Goal: Task Accomplishment & Management: Manage account settings

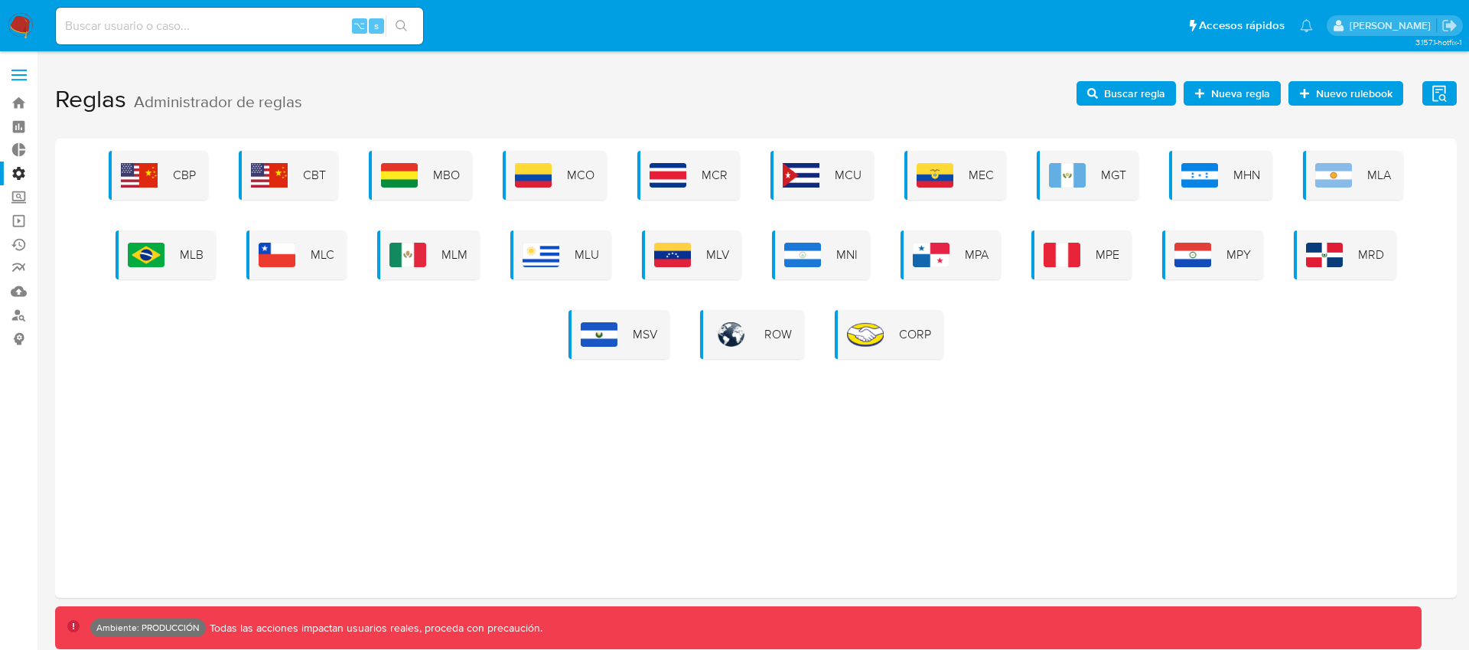
click at [17, 174] on label "Administración" at bounding box center [91, 173] width 182 height 24
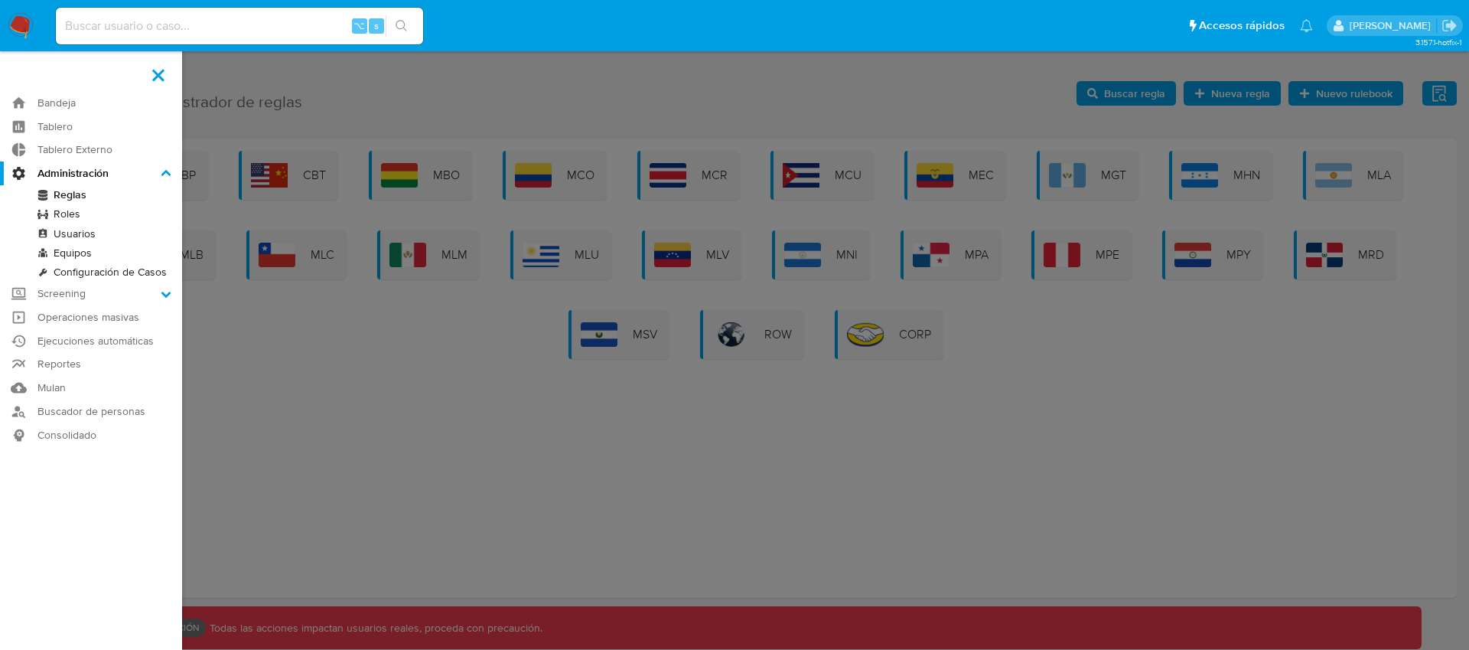
click at [0, 0] on input "Administración" at bounding box center [0, 0] width 0 height 0
click at [75, 234] on link "Usuarios" at bounding box center [91, 233] width 182 height 19
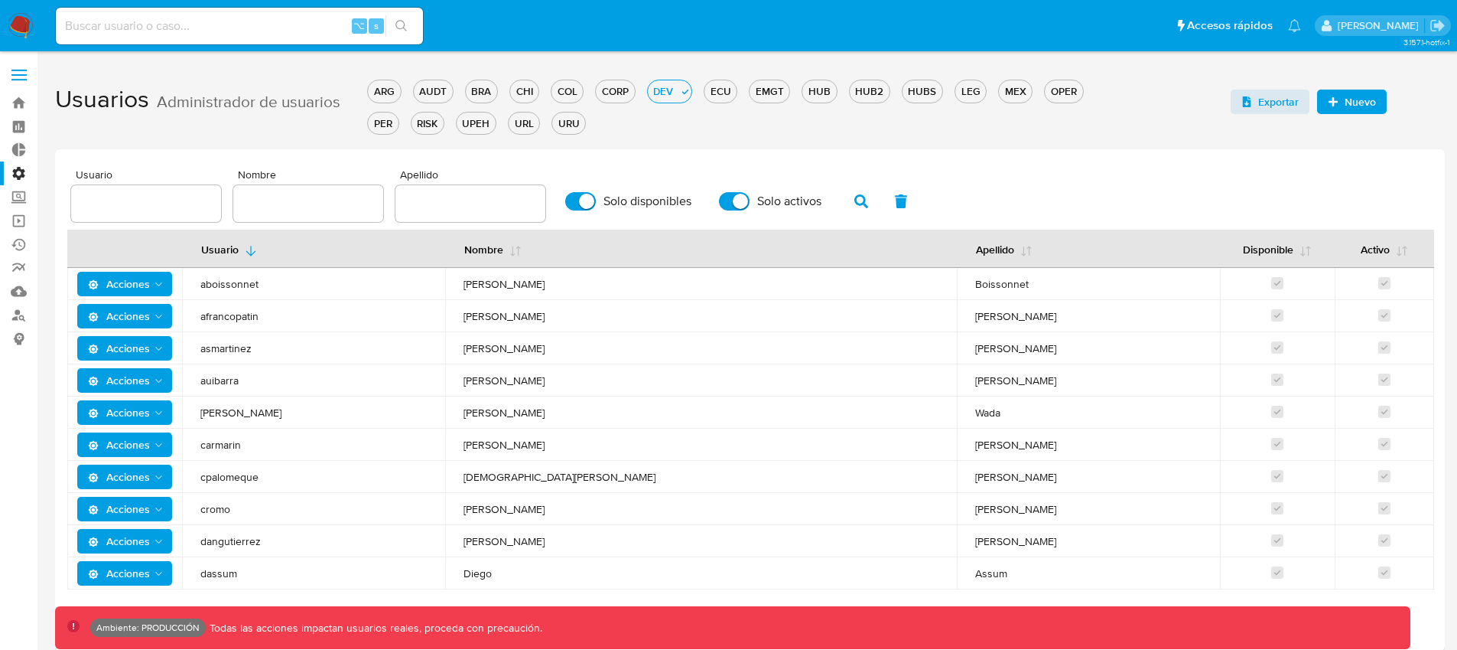
click at [153, 201] on input "text" at bounding box center [146, 204] width 150 height 20
paste input "mvercellini"
type input "mvercellini"
click at [847, 204] on button "button" at bounding box center [862, 201] width 40 height 37
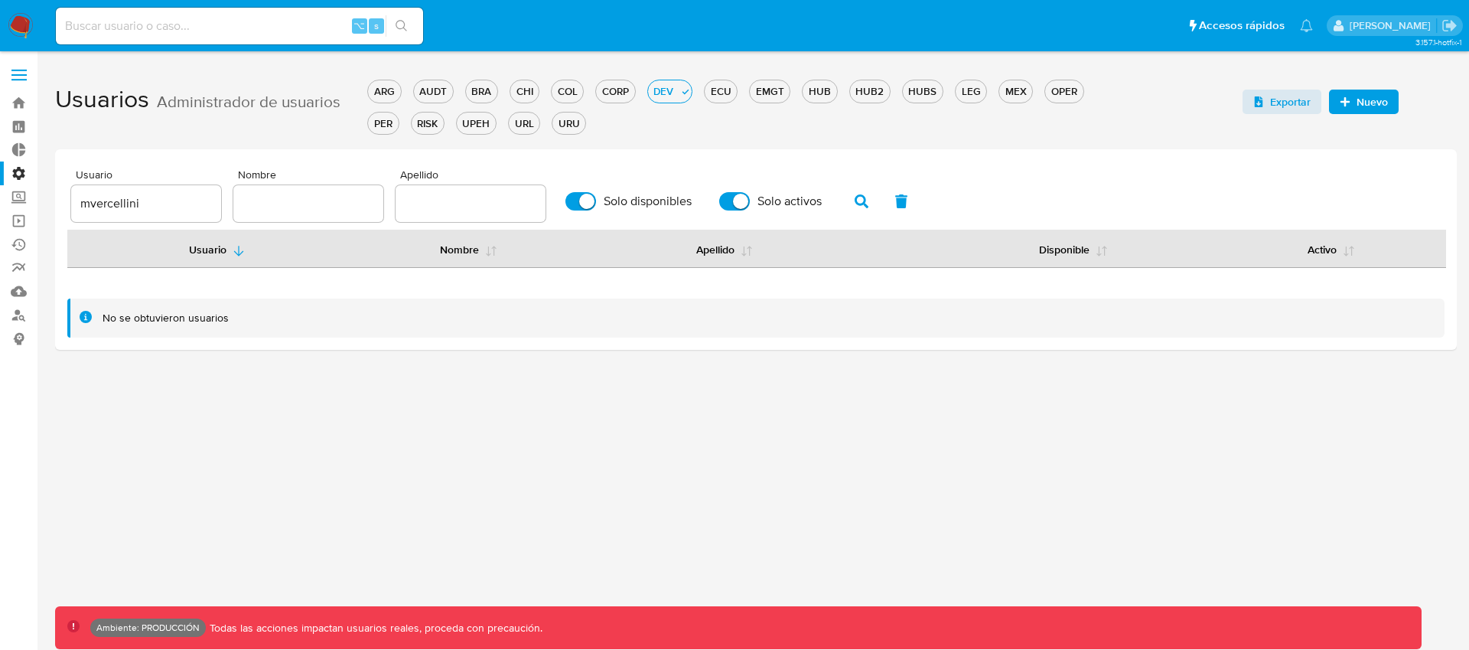
click at [572, 206] on input "Solo disponibles" at bounding box center [580, 201] width 31 height 18
checkbox input "false"
click at [736, 210] on label "Solo activos" at bounding box center [771, 201] width 118 height 34
click at [736, 210] on input "Solo activos" at bounding box center [734, 201] width 31 height 18
checkbox input "false"
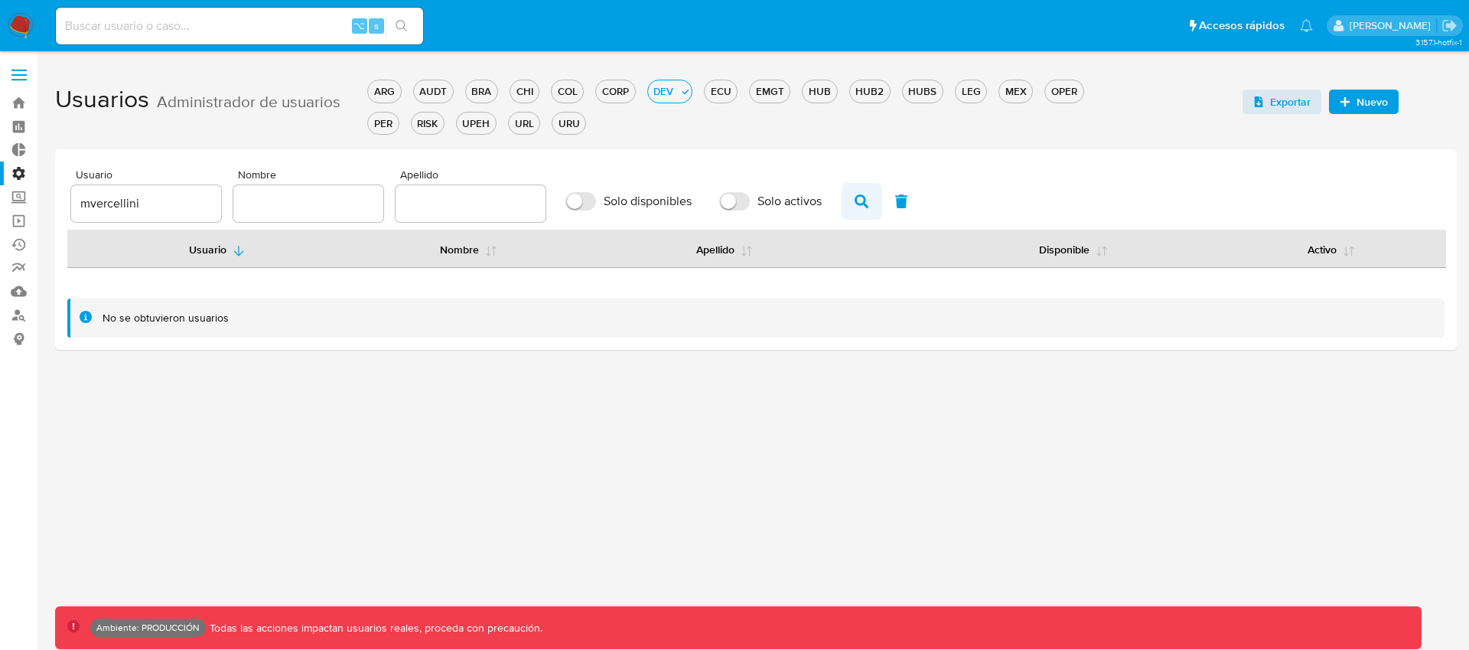
click at [855, 207] on icon "button" at bounding box center [862, 201] width 14 height 14
click at [129, 197] on input "mvercellini" at bounding box center [146, 204] width 150 height 20
drag, startPoint x: 171, startPoint y: 201, endPoint x: 38, endPoint y: 200, distance: 132.4
click at [38, 200] on main "3.157.1-hotfix-1 Ambiente: PRODUCCIÓN Todas las acciones impactan usuarios real…" at bounding box center [734, 325] width 1469 height 650
click at [858, 200] on icon "button" at bounding box center [862, 201] width 14 height 14
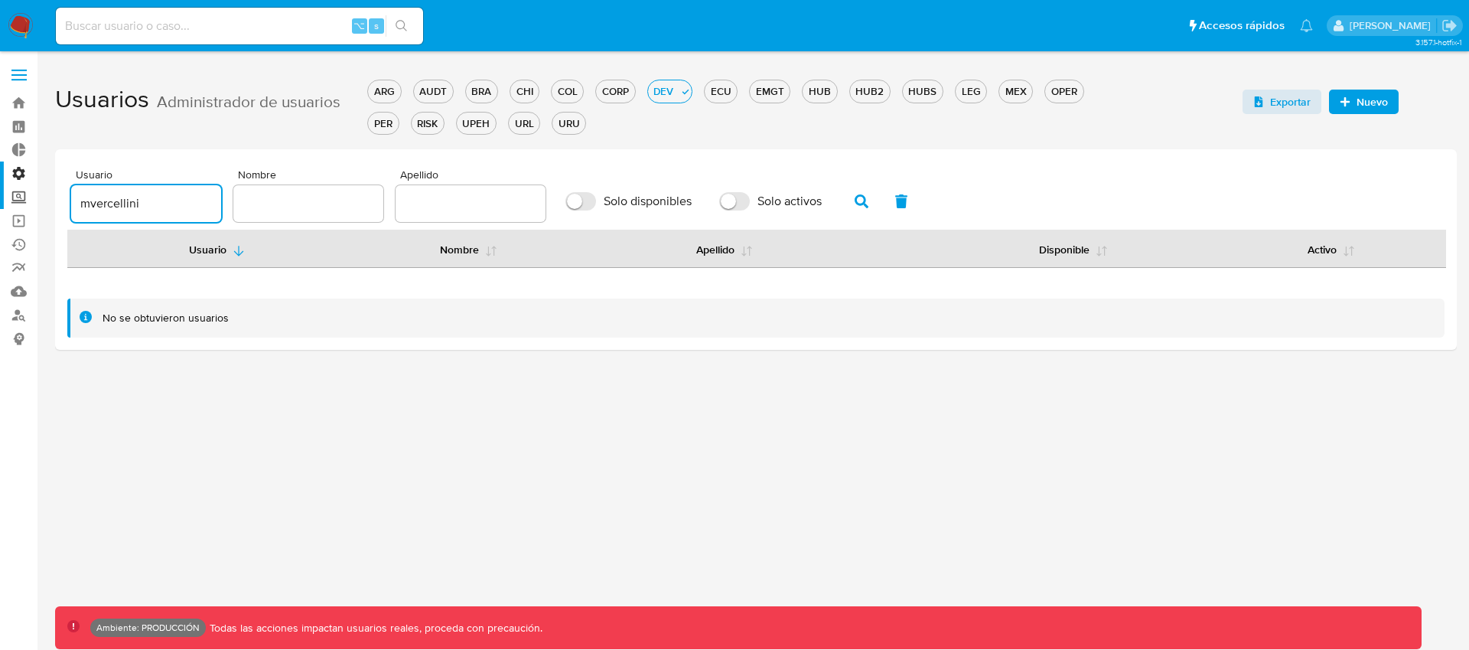
drag, startPoint x: 175, startPoint y: 208, endPoint x: 14, endPoint y: 207, distance: 161.4
click at [14, 207] on section "Bandeja Tablero Tablero Externo Administración Reglas Roles Usuarios Equipos Co…" at bounding box center [734, 325] width 1469 height 650
click at [855, 203] on icon "button" at bounding box center [862, 201] width 14 height 14
click at [577, 125] on div "URU" at bounding box center [568, 123] width 33 height 15
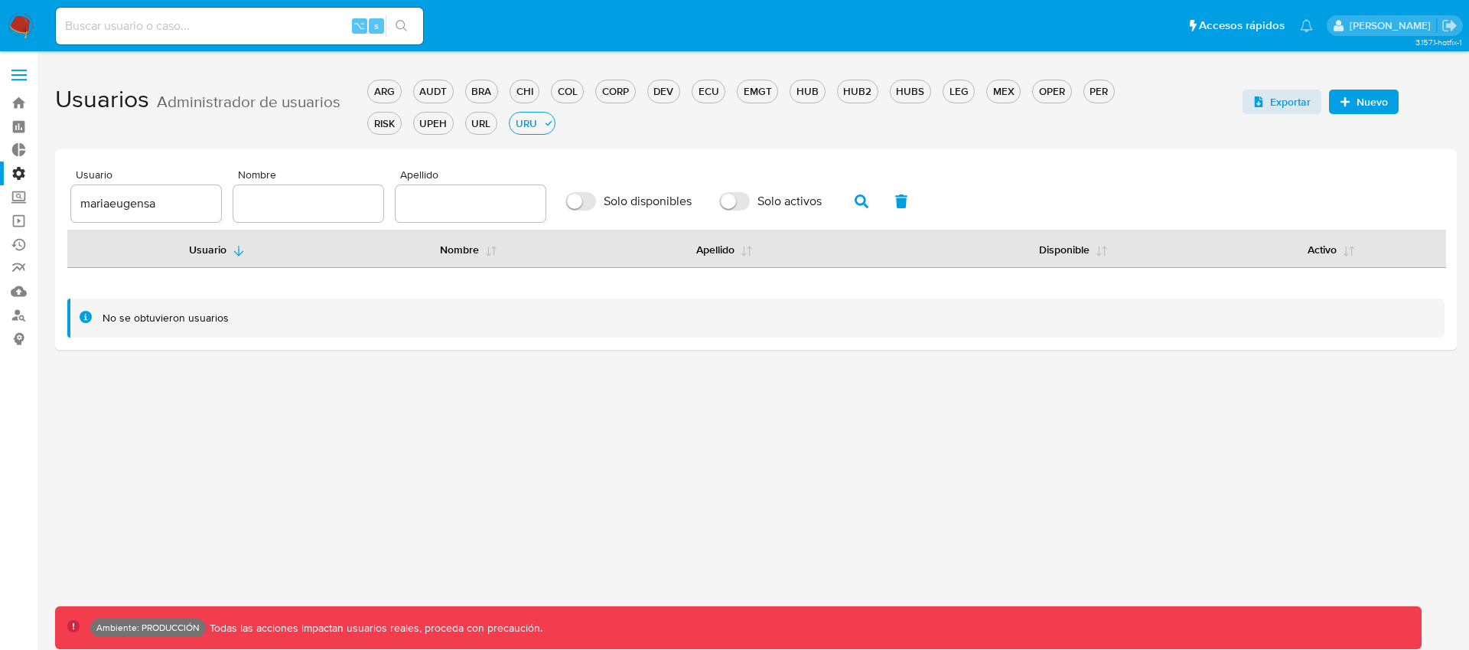
click at [863, 200] on button "button" at bounding box center [862, 201] width 40 height 37
click at [565, 96] on div "COL" at bounding box center [567, 91] width 31 height 15
click at [855, 200] on icon "button" at bounding box center [862, 201] width 14 height 14
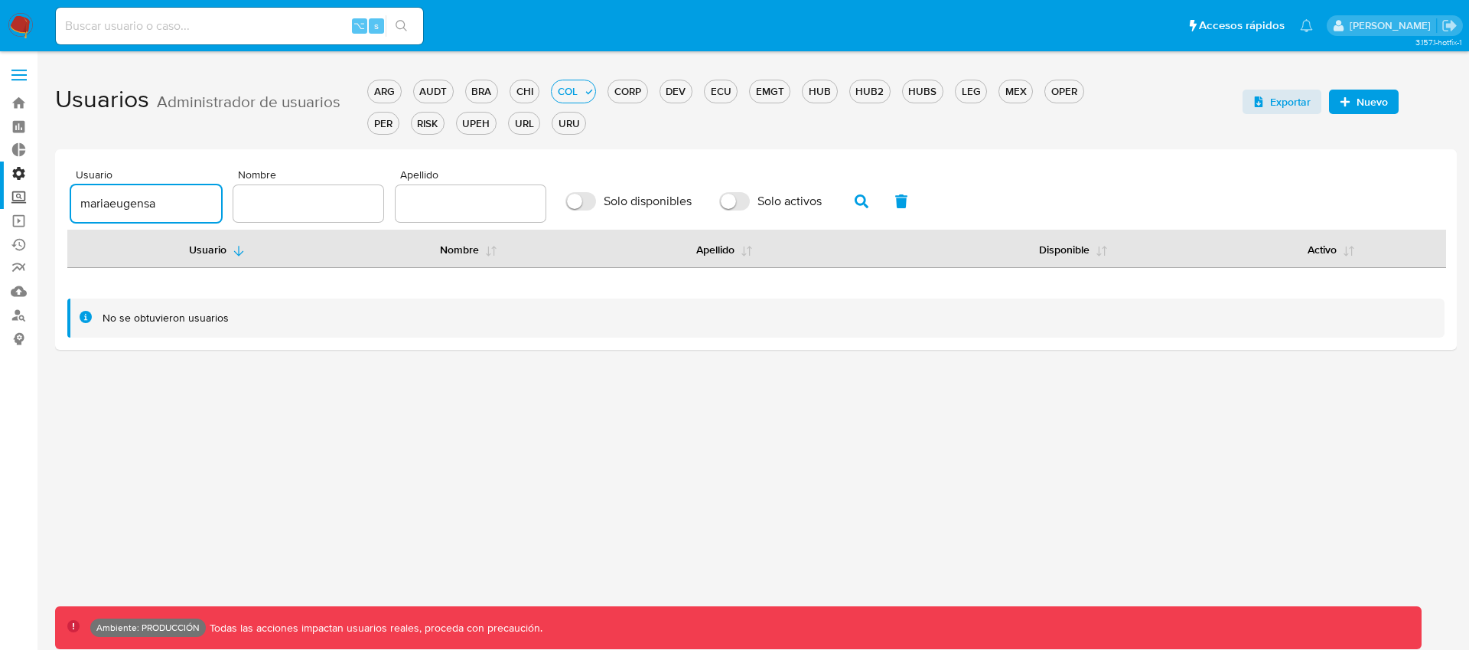
drag, startPoint x: 179, startPoint y: 204, endPoint x: 24, endPoint y: 204, distance: 154.5
click at [24, 204] on section "Bandeja Tablero Tablero Externo Administración Reglas Roles Usuarios Equipos Co…" at bounding box center [734, 325] width 1469 height 650
drag, startPoint x: 180, startPoint y: 199, endPoint x: 46, endPoint y: 199, distance: 133.9
click at [46, 199] on main "3.157.1-hotfix-1 Ambiente: PRODUCCIÓN Todas las acciones impactan usuarios real…" at bounding box center [734, 325] width 1469 height 650
paste input "vercellini"
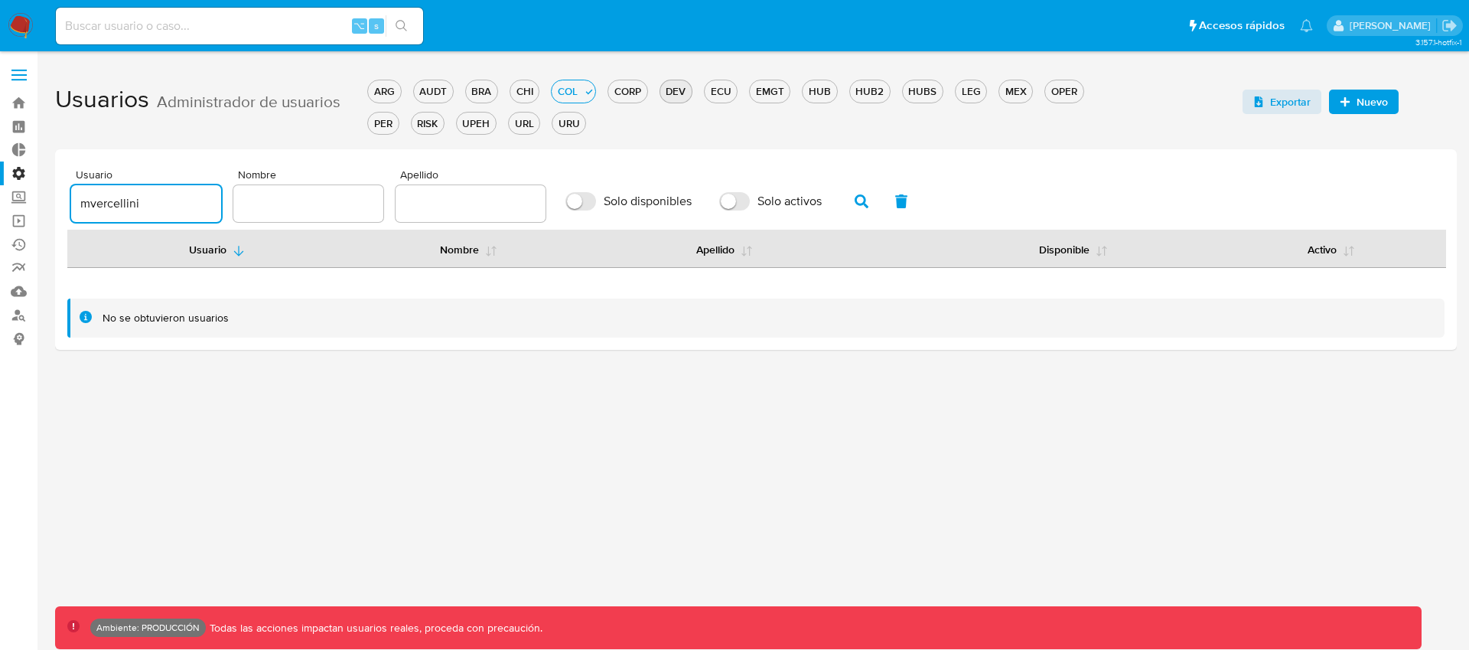
type input "mvercellini"
click at [689, 90] on div "DEV" at bounding box center [675, 91] width 31 height 15
click at [855, 207] on icon "button" at bounding box center [862, 201] width 14 height 14
click at [484, 86] on div "BRA" at bounding box center [481, 91] width 31 height 15
click at [856, 205] on icon "button" at bounding box center [862, 201] width 14 height 14
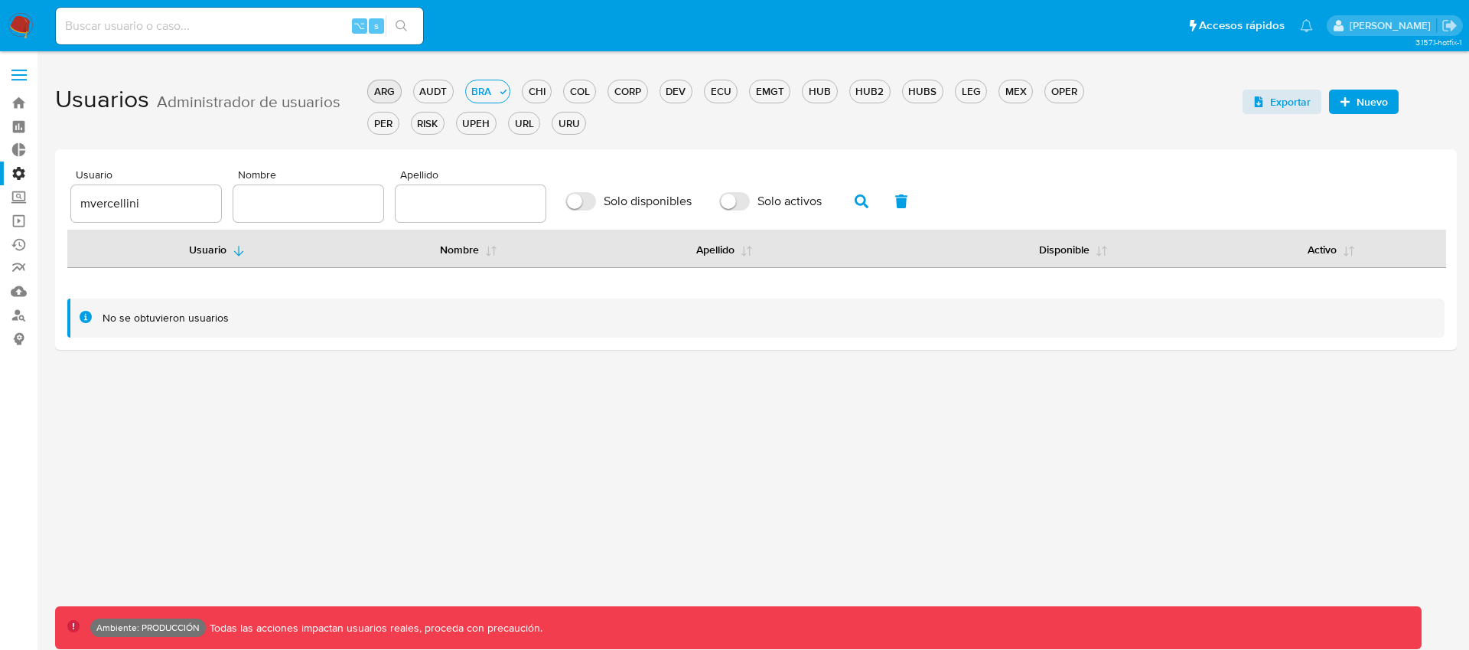
click at [387, 99] on button "ARG" at bounding box center [384, 91] width 34 height 23
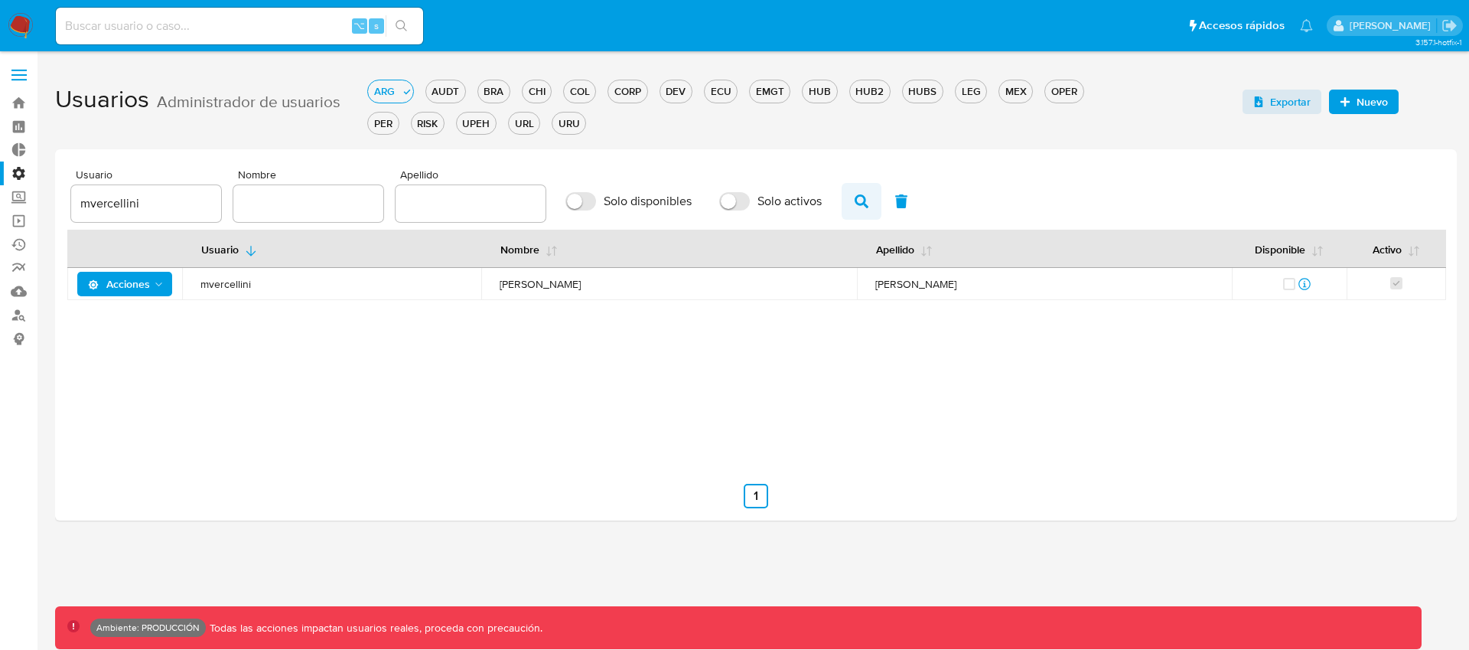
click at [845, 195] on button "button" at bounding box center [862, 201] width 40 height 37
click at [163, 288] on icon "Acciones" at bounding box center [159, 284] width 12 height 12
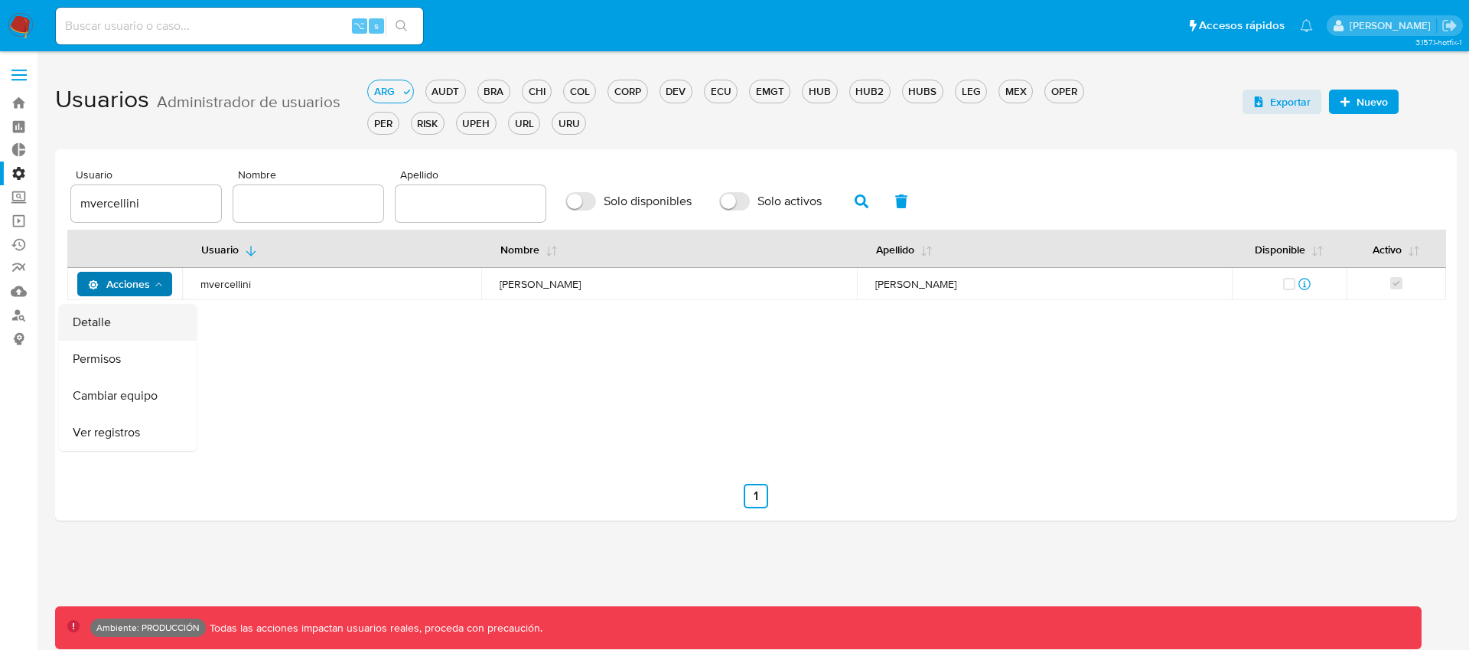
click at [137, 315] on button "Detalle" at bounding box center [128, 322] width 138 height 37
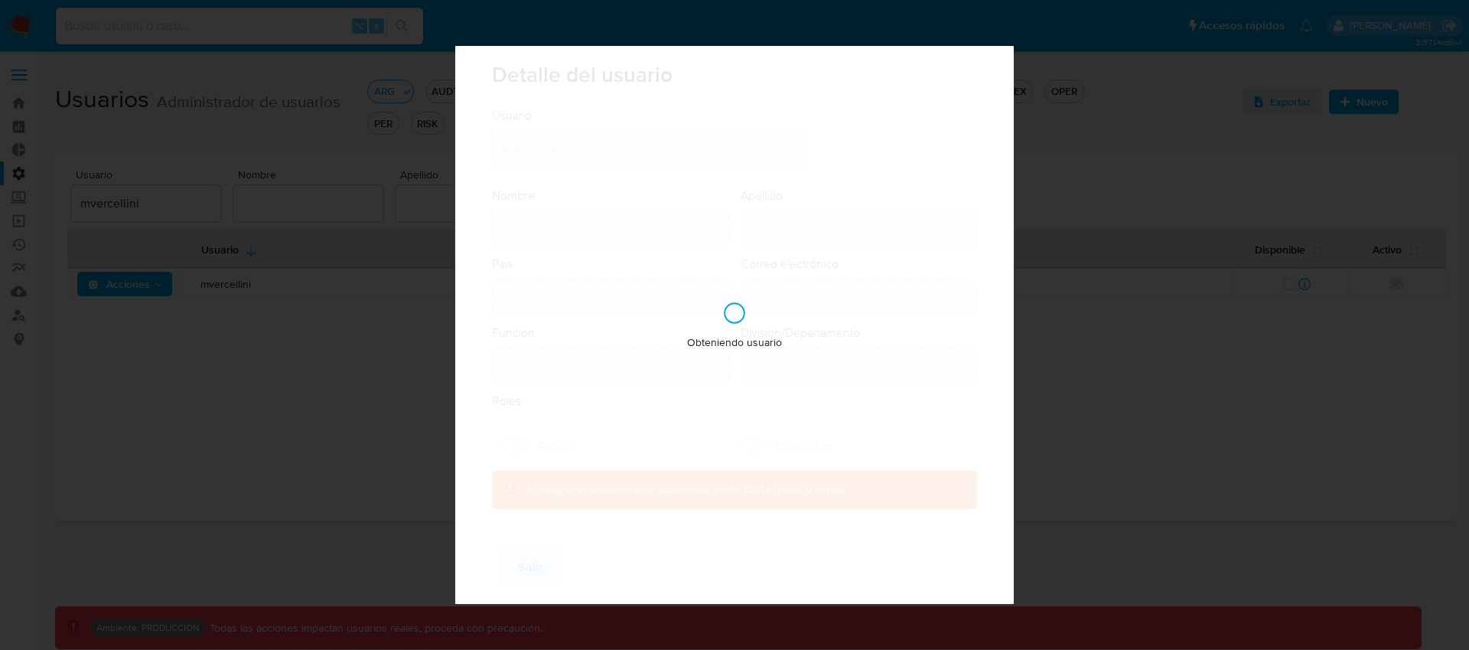
type input "Maria Laura"
type input "Vercellini"
type input "Argentina"
type input "marialaura.vercellini@mercadolibre.com"
type input "Gerente Senior (80001634)"
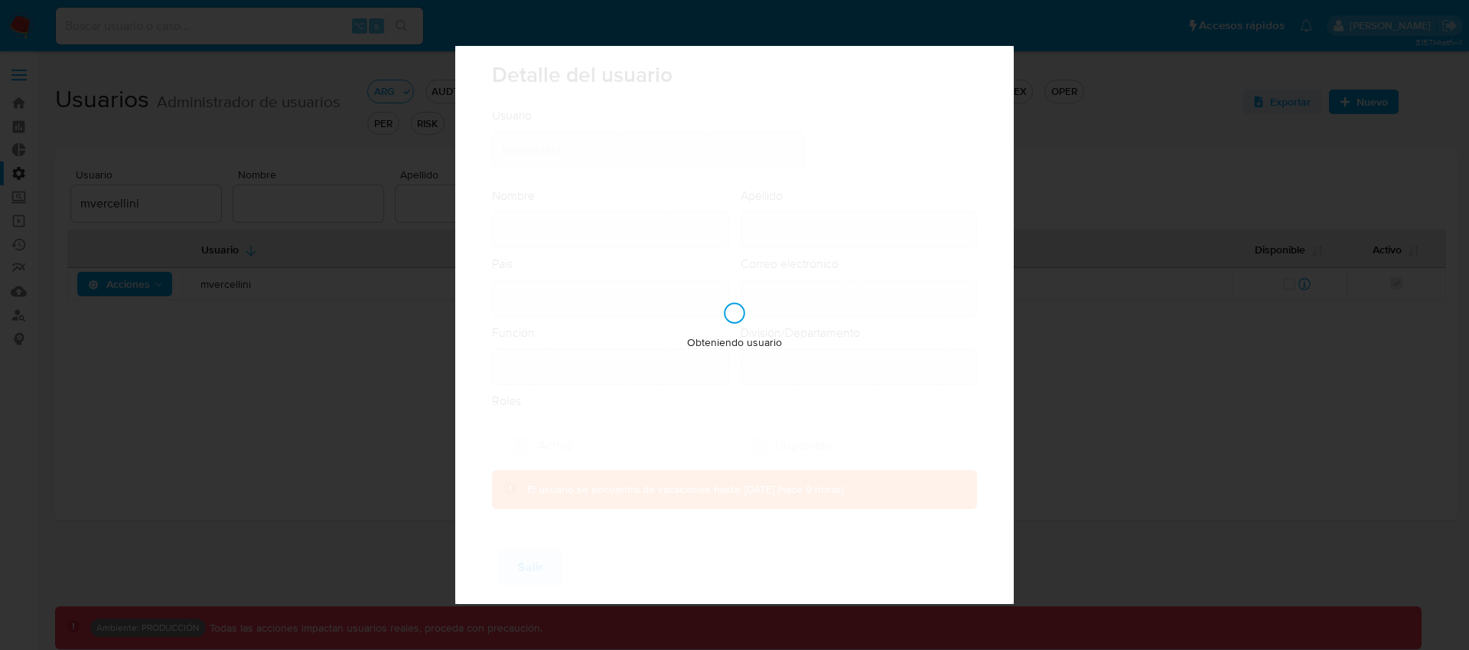
type input "Risk & Compliance AML Countries"
checkbox input "true"
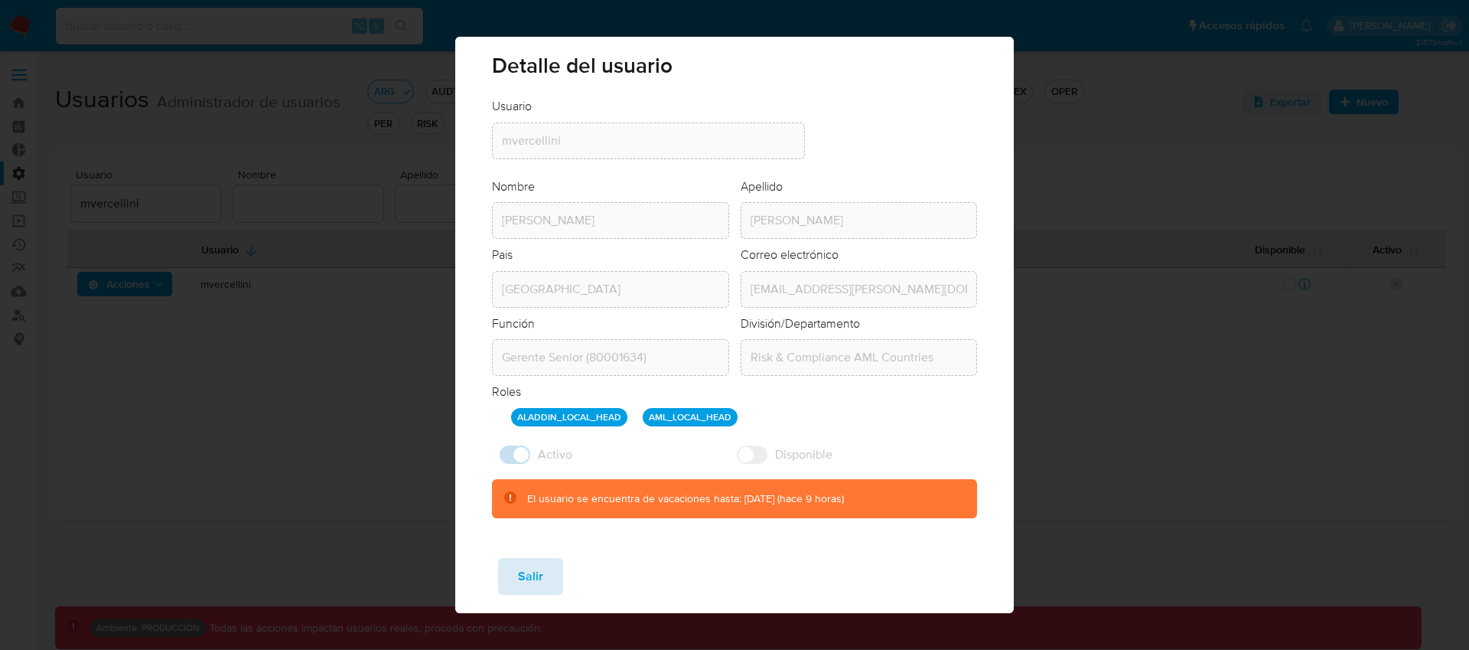
click at [539, 575] on span "Salir" at bounding box center [530, 576] width 25 height 34
checkbox input "false"
checkbox input "true"
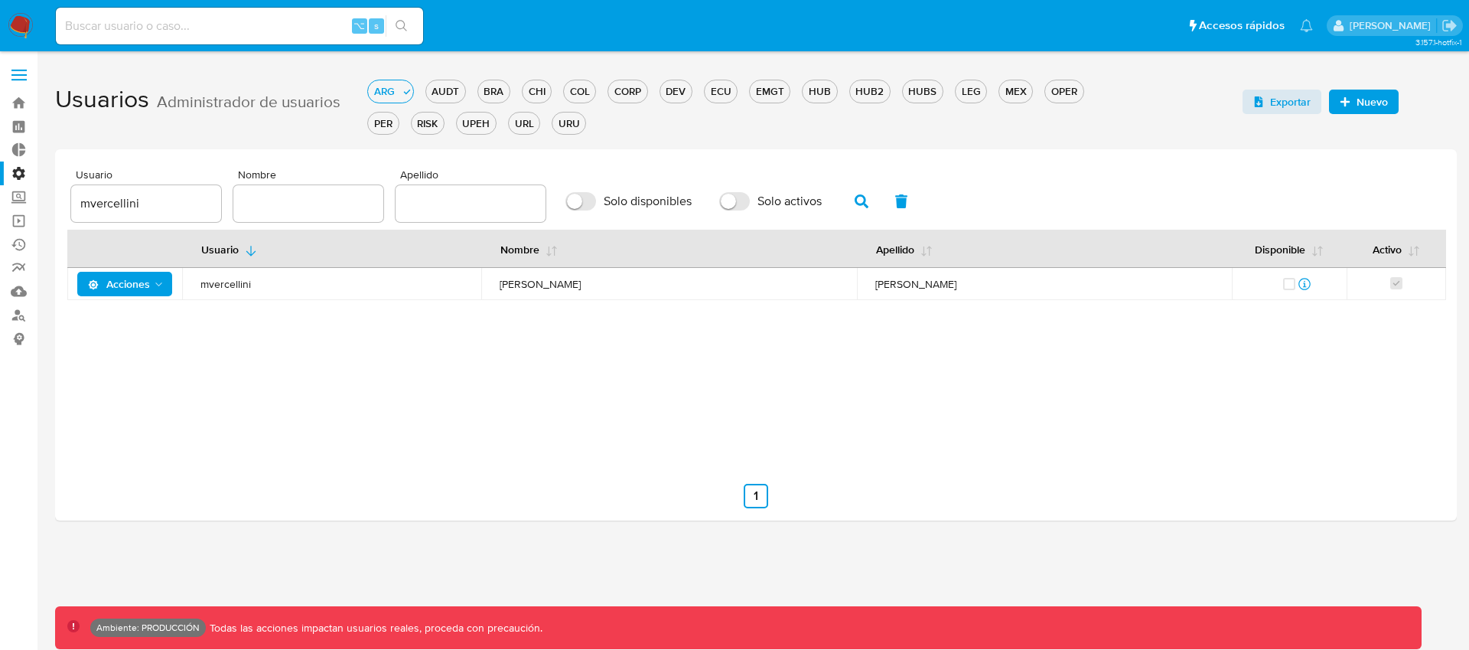
click at [158, 285] on polygon "Acciones" at bounding box center [158, 284] width 7 height 4
click at [136, 426] on button "Ver registros" at bounding box center [128, 432] width 138 height 37
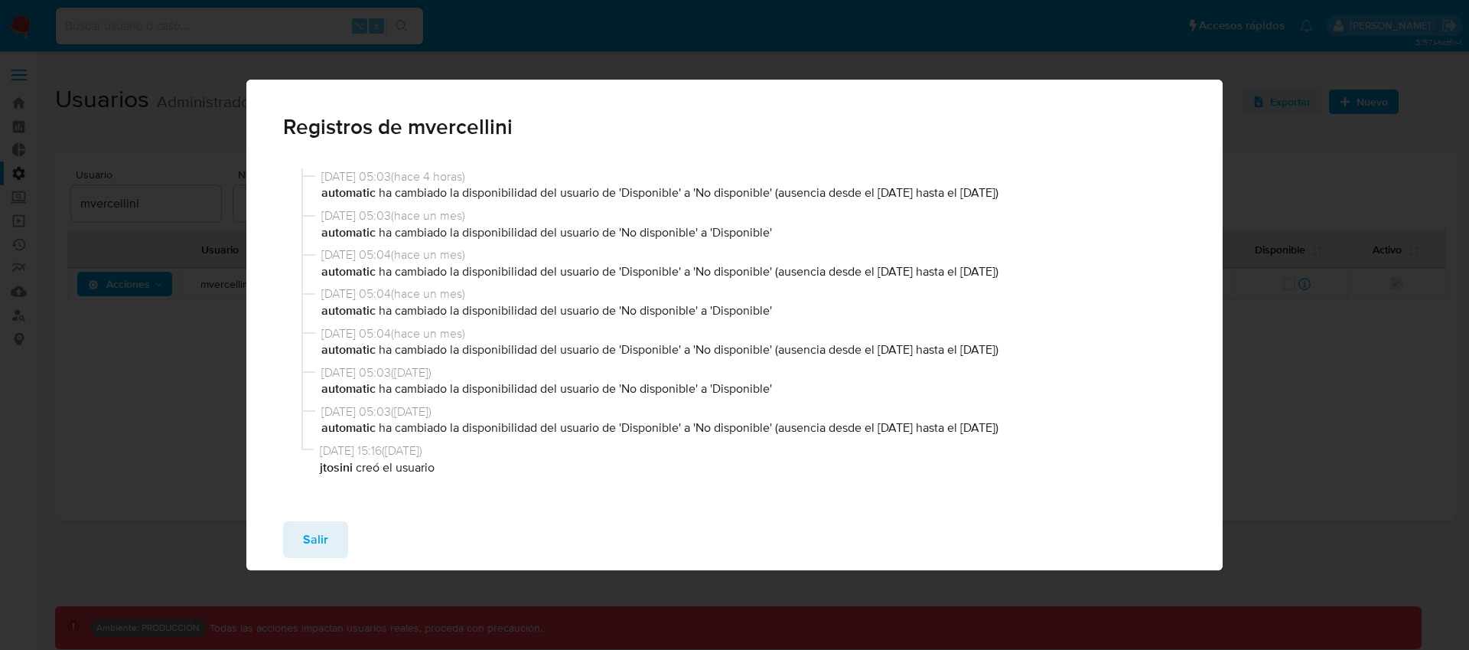
drag, startPoint x: 879, startPoint y: 192, endPoint x: 1060, endPoint y: 190, distance: 181.3
click at [1060, 190] on p "automatic ha cambiado la disponibilidad del usuario de 'Disponible' a 'No dispo…" at bounding box center [750, 192] width 859 height 17
click at [294, 536] on button "Salir" at bounding box center [315, 539] width 65 height 37
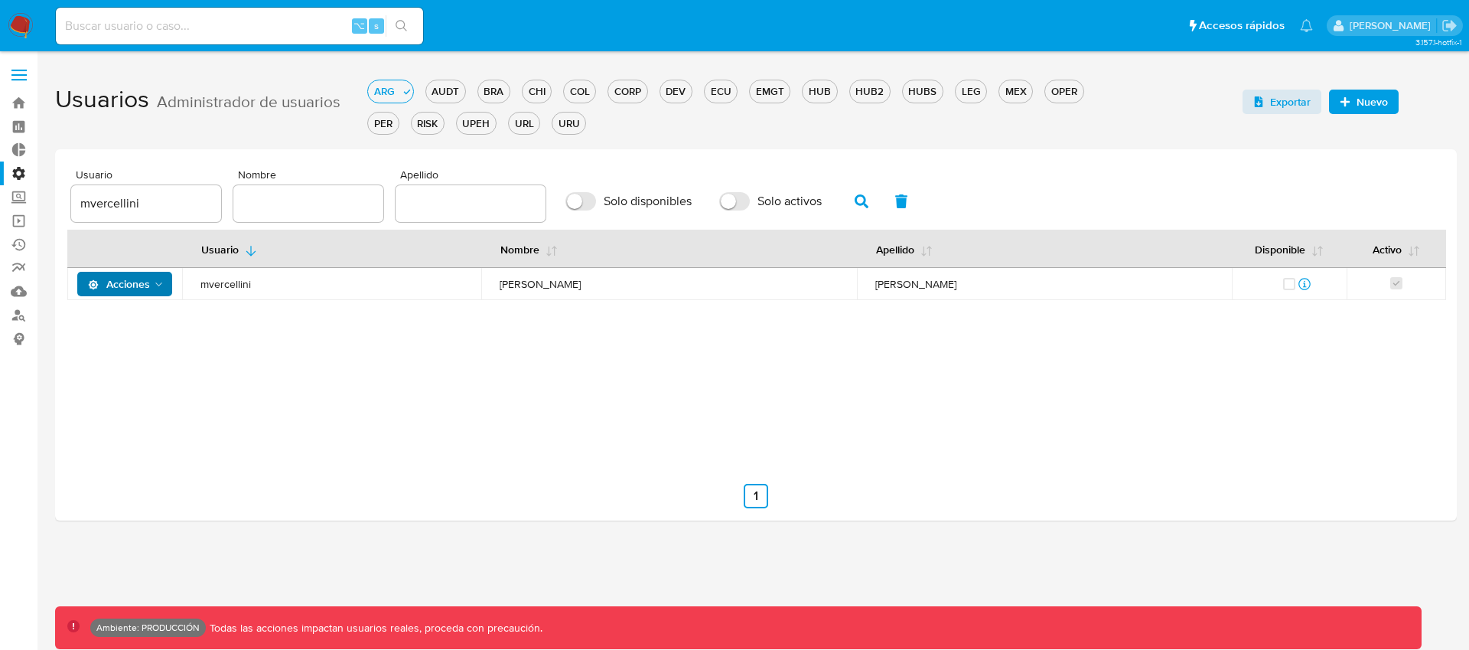
click at [253, 447] on div "Usuario Nombre Apellido Disponible Activo Acciones mvercellini Maria Laura Verc…" at bounding box center [755, 345] width 1377 height 230
click at [159, 289] on icon "Acciones" at bounding box center [159, 284] width 12 height 12
click at [104, 435] on button "Ver registros" at bounding box center [128, 432] width 138 height 37
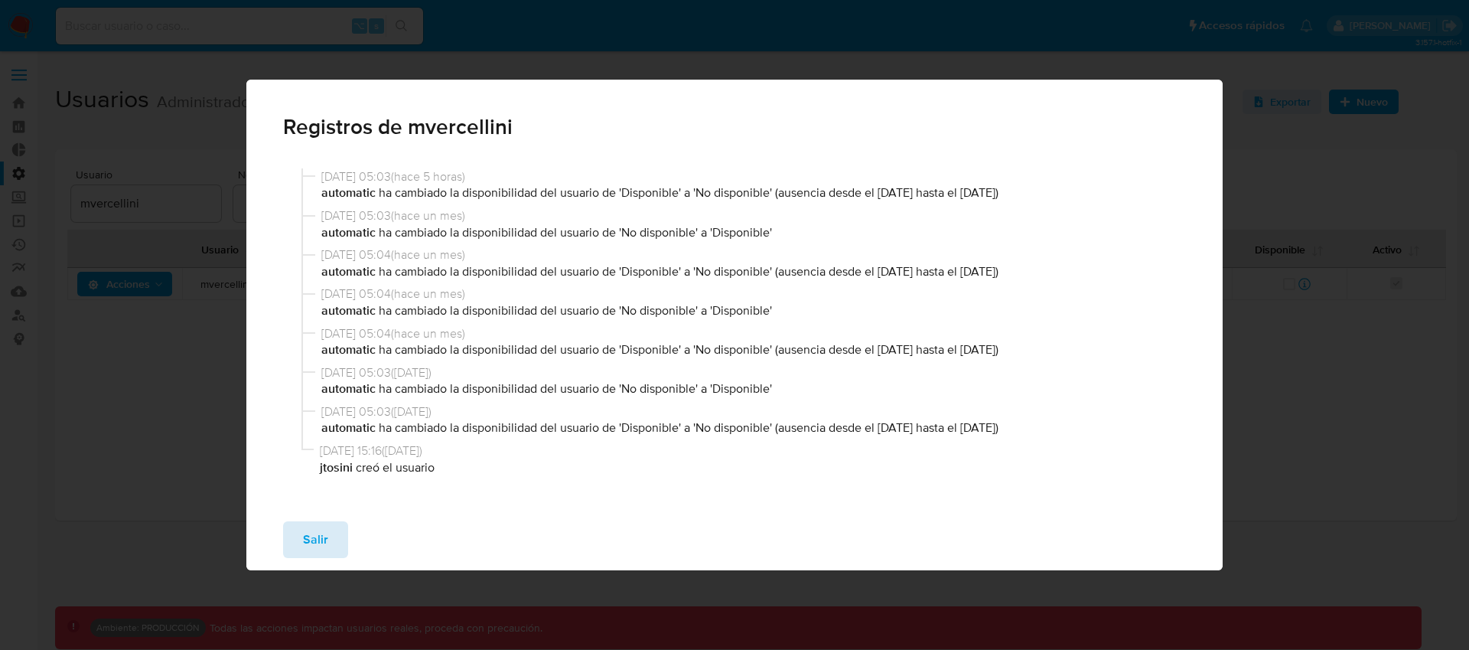
click at [328, 539] on button "Salir" at bounding box center [315, 539] width 65 height 37
